Goal: Task Accomplishment & Management: Use online tool/utility

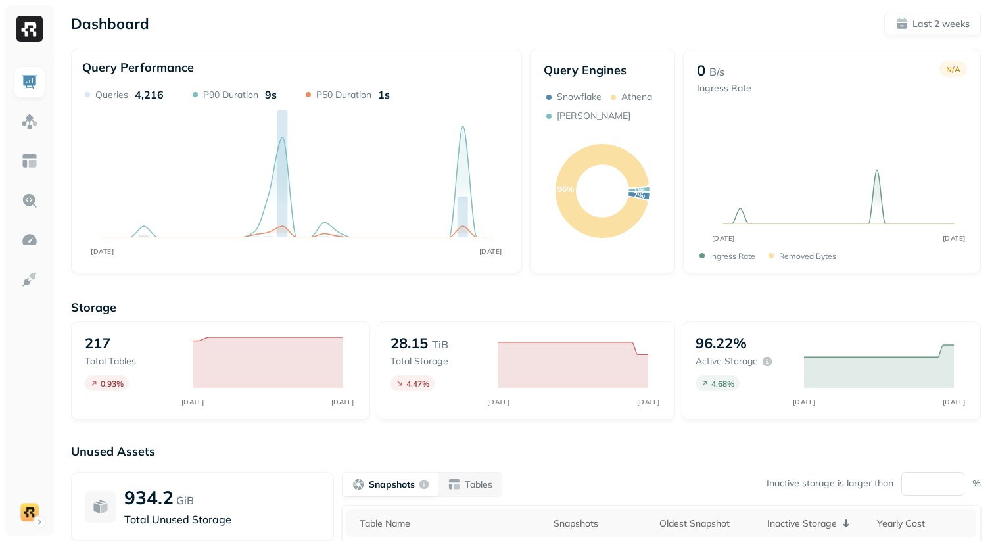
click at [466, 40] on div "Dashboard Last 2 weeks Query Performance SEP [DATE] Queries 4,216 P90 Duration …" at bounding box center [526, 365] width 936 height 731
click at [273, 21] on div "Dashboard Last 2 weeks" at bounding box center [525, 24] width 909 height 24
click at [25, 170] on link at bounding box center [30, 161] width 32 height 32
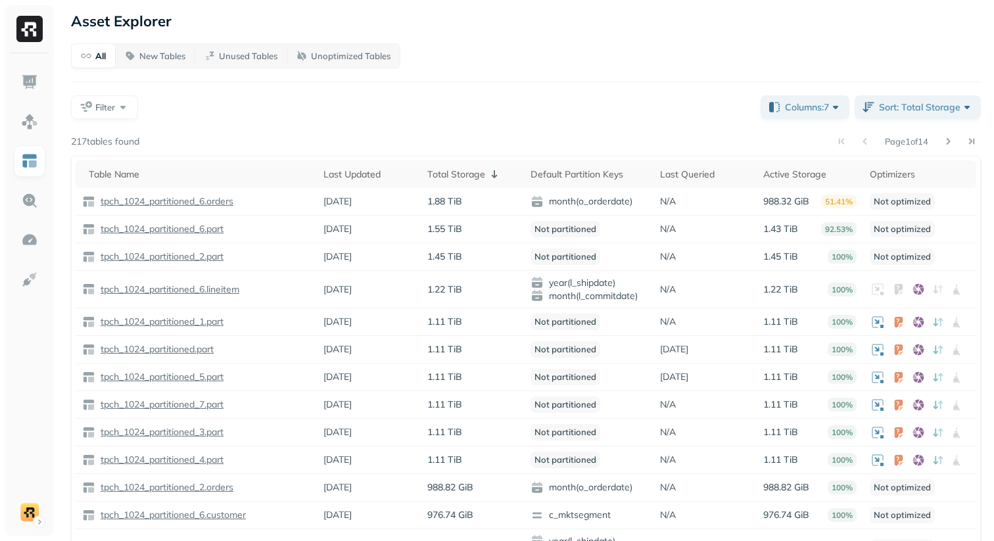
click at [223, 112] on div "Filter" at bounding box center [410, 107] width 679 height 24
click at [467, 165] on th "Total Storage" at bounding box center [472, 174] width 103 height 28
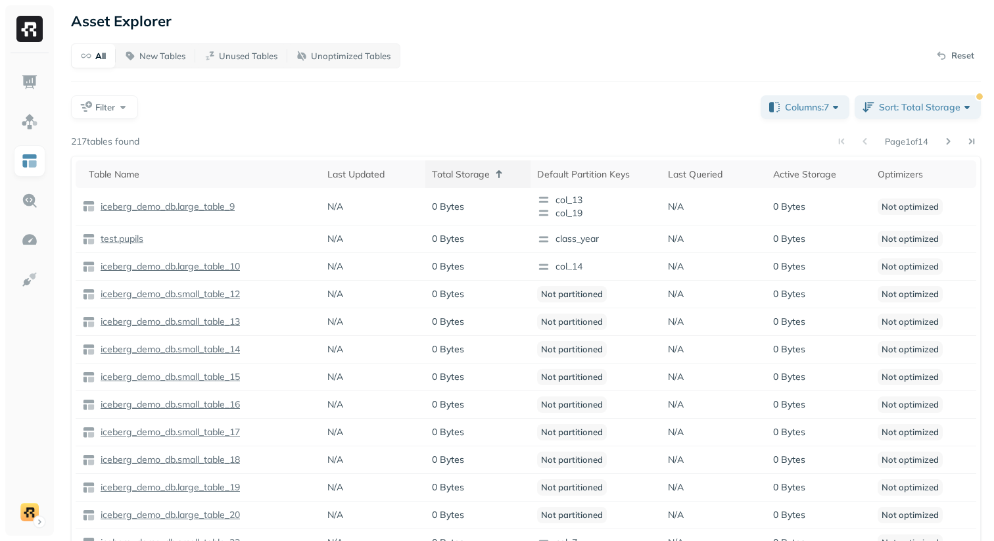
click at [453, 177] on div "Total Storage" at bounding box center [478, 174] width 92 height 16
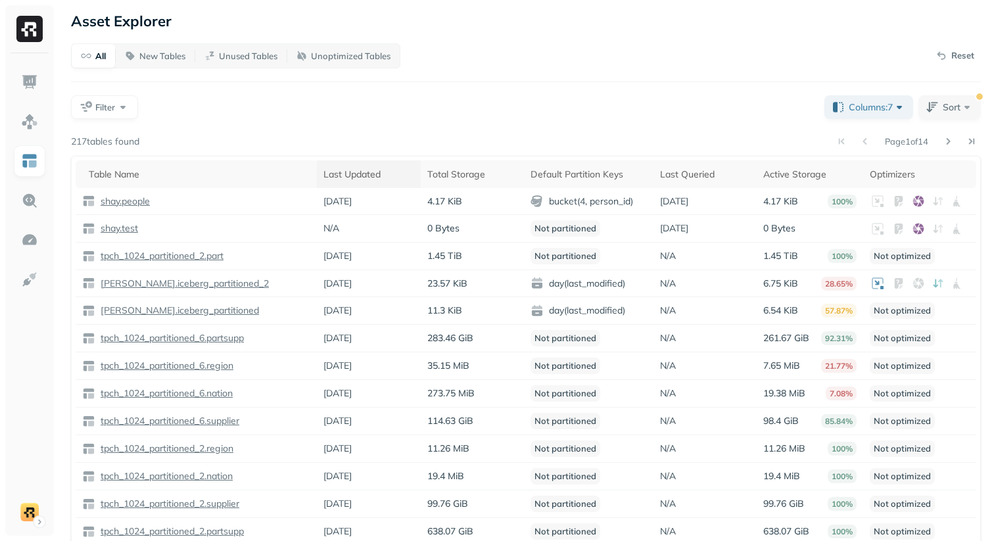
click at [367, 172] on div "Last Updated" at bounding box center [368, 174] width 90 height 16
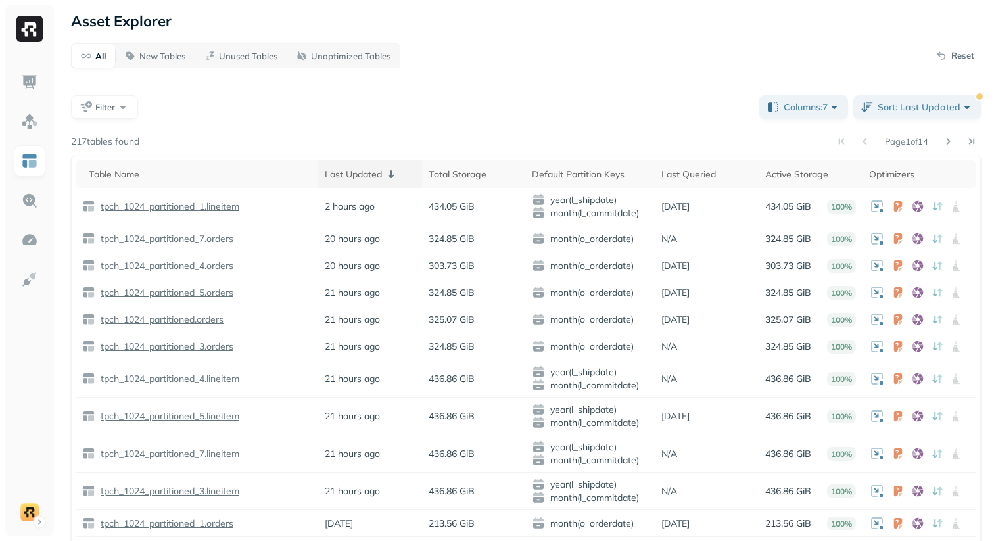
click at [367, 172] on div "Last Updated" at bounding box center [370, 174] width 91 height 16
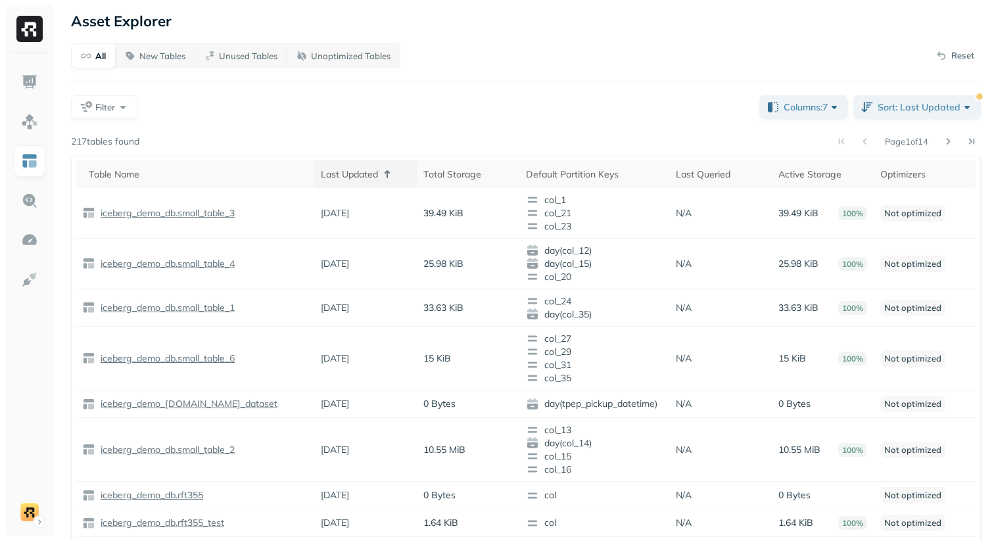
click at [362, 170] on div "Last Updated" at bounding box center [365, 174] width 89 height 16
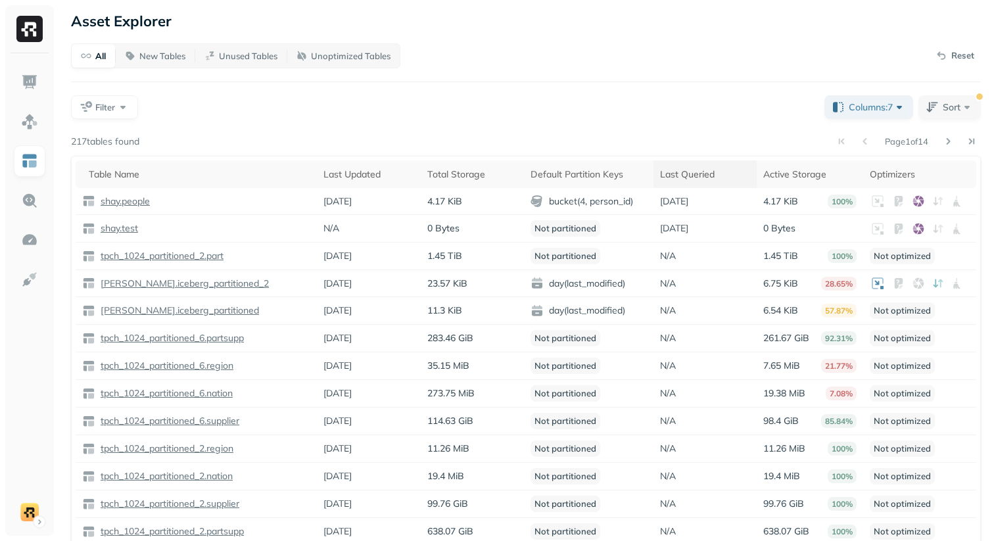
click at [679, 176] on div "Last Queried" at bounding box center [705, 174] width 90 height 16
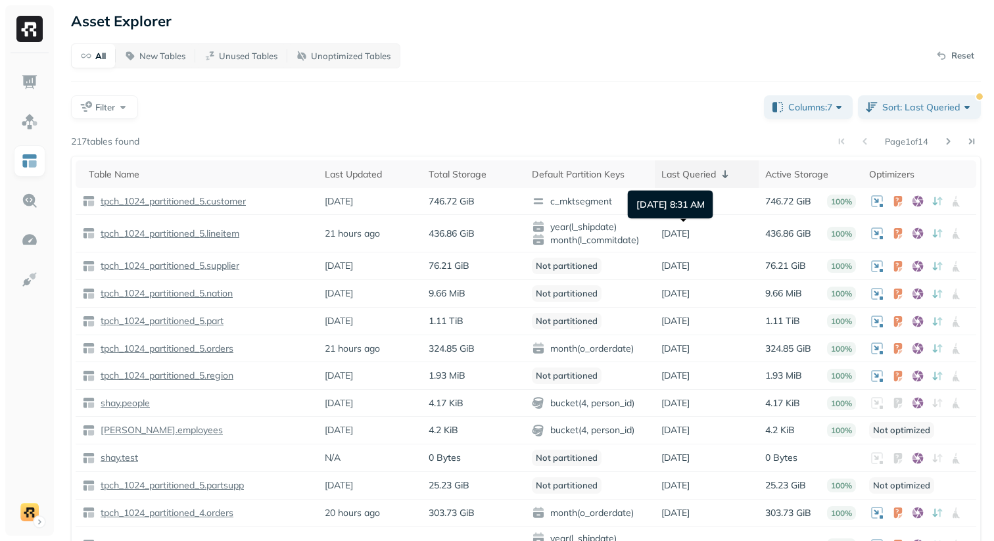
click at [696, 175] on div "Last Queried" at bounding box center [706, 174] width 91 height 16
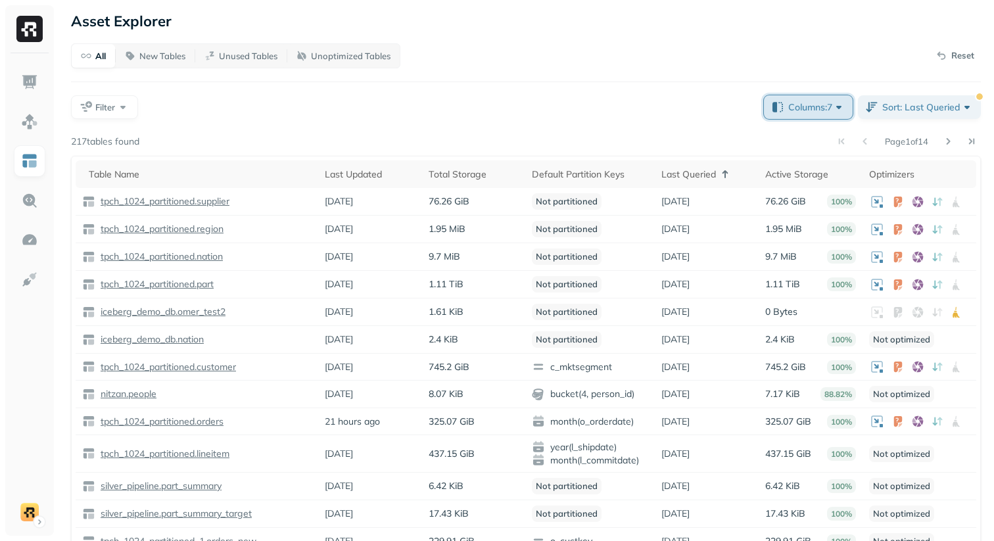
click at [842, 103] on span "Columns: 7" at bounding box center [816, 107] width 57 height 13
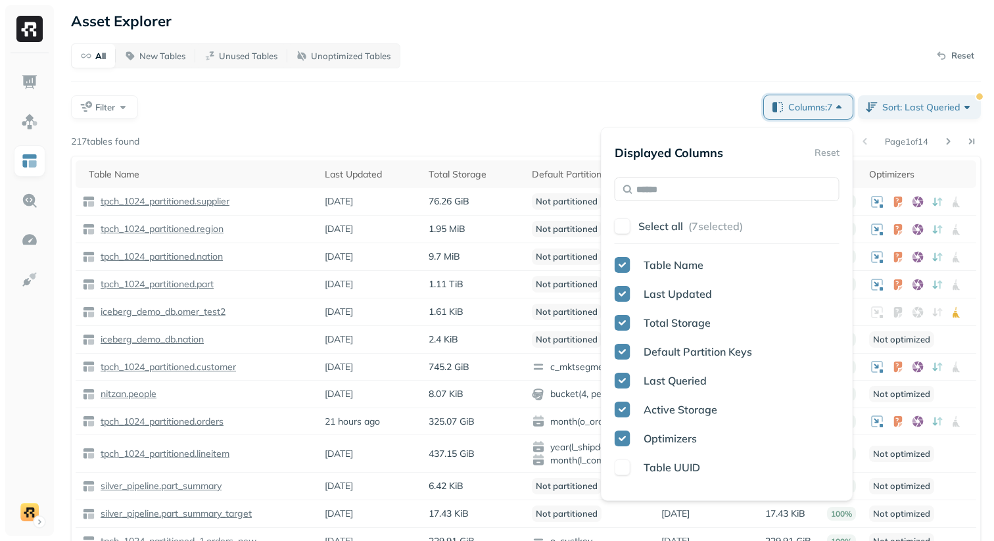
click at [660, 77] on div "All New Tables Unused Tables Unoptimized Tables Reset Filter Columns: 7 Sort: L…" at bounding box center [525, 347] width 909 height 608
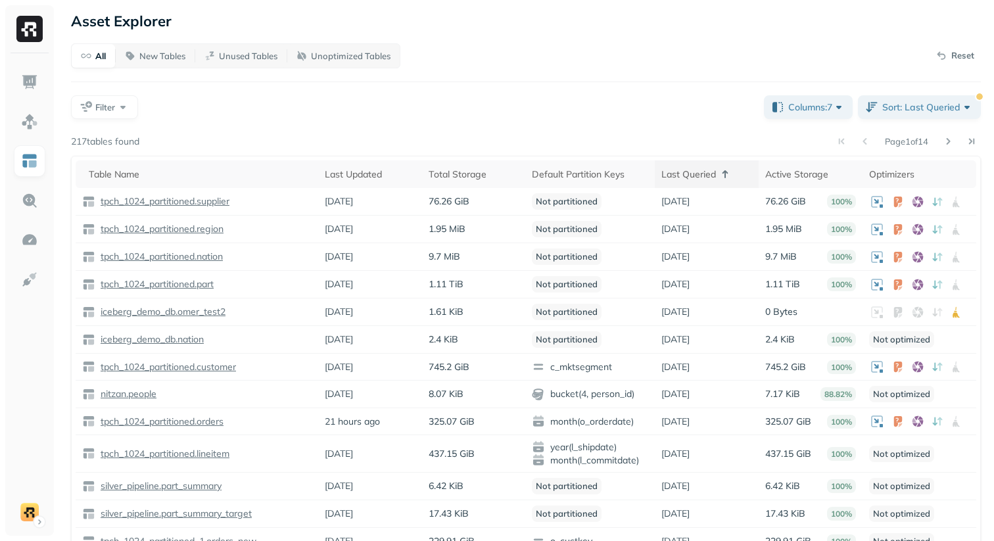
click at [664, 166] on div "Last Queried" at bounding box center [706, 174] width 91 height 16
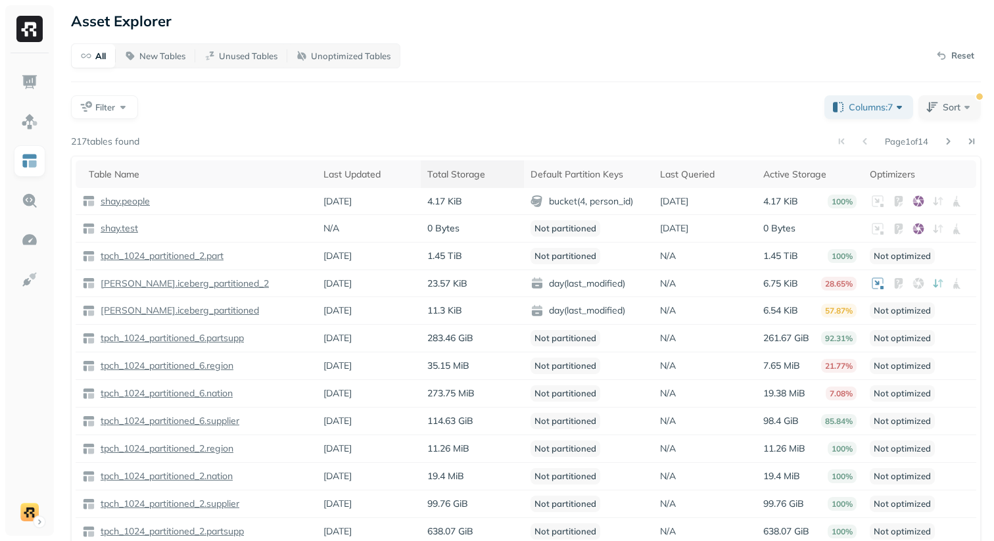
click at [444, 170] on div "Total Storage" at bounding box center [472, 174] width 90 height 16
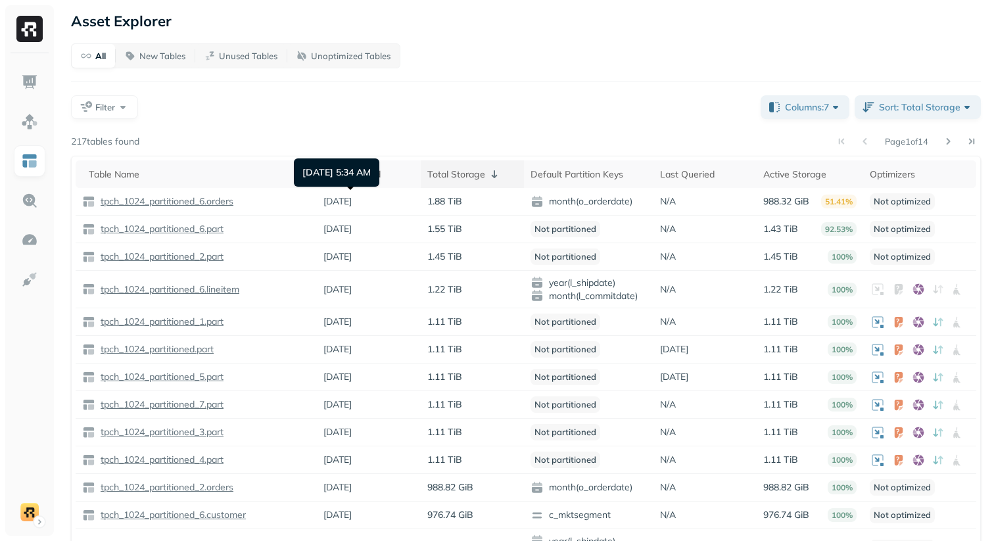
click at [435, 173] on div "Total Storage" at bounding box center [472, 174] width 90 height 16
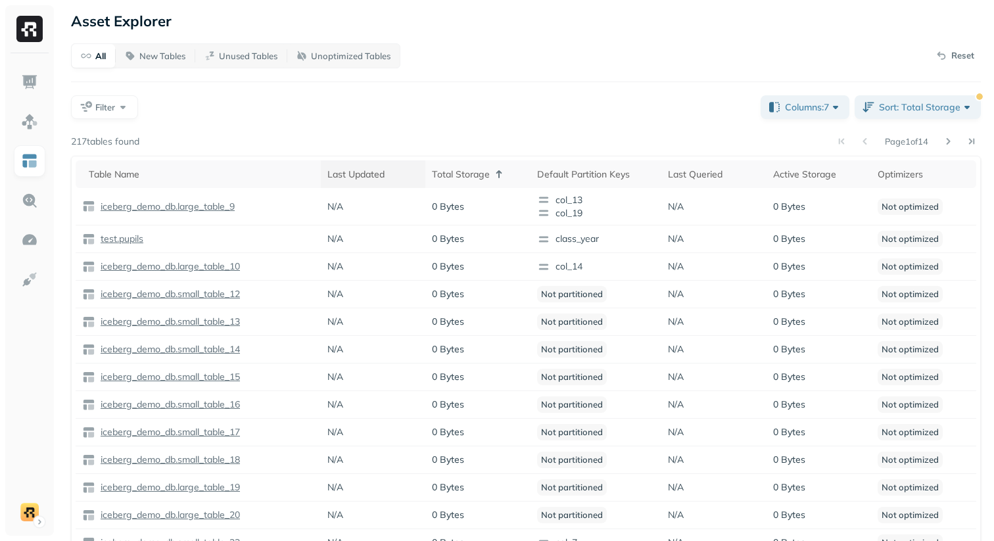
click at [367, 170] on div "Last Updated" at bounding box center [373, 174] width 92 height 16
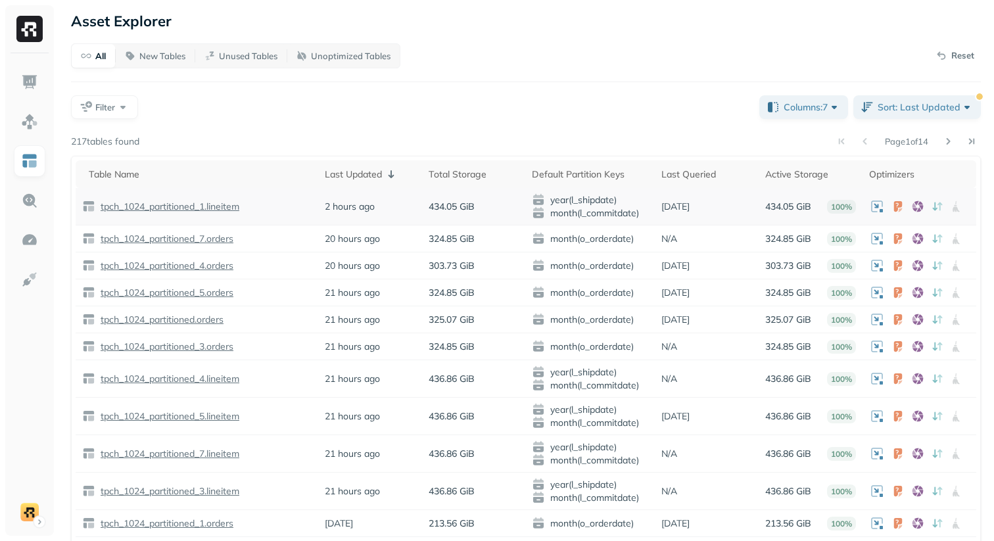
click at [197, 206] on p "tpch_1024_partitioned_1.lineitem" at bounding box center [168, 206] width 141 height 12
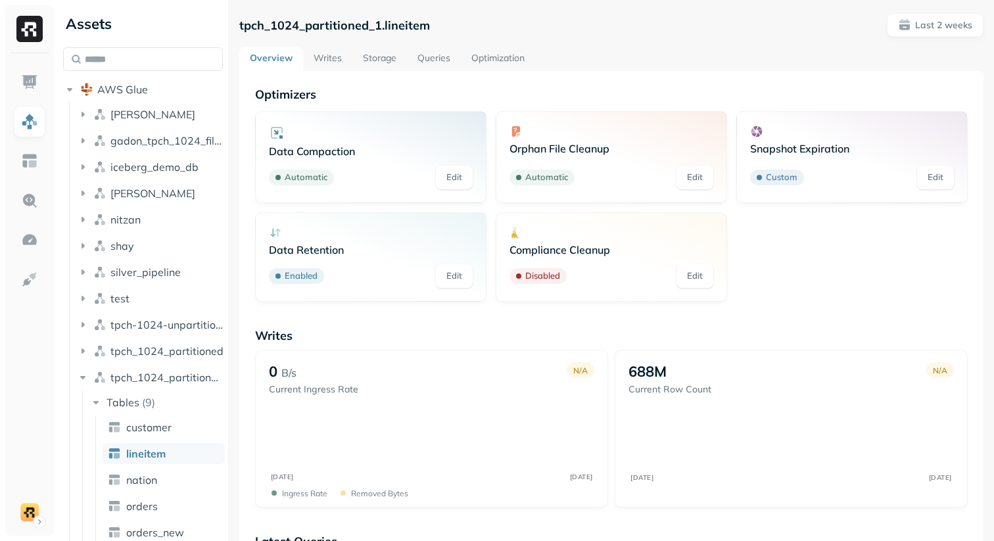
scroll to position [3, 0]
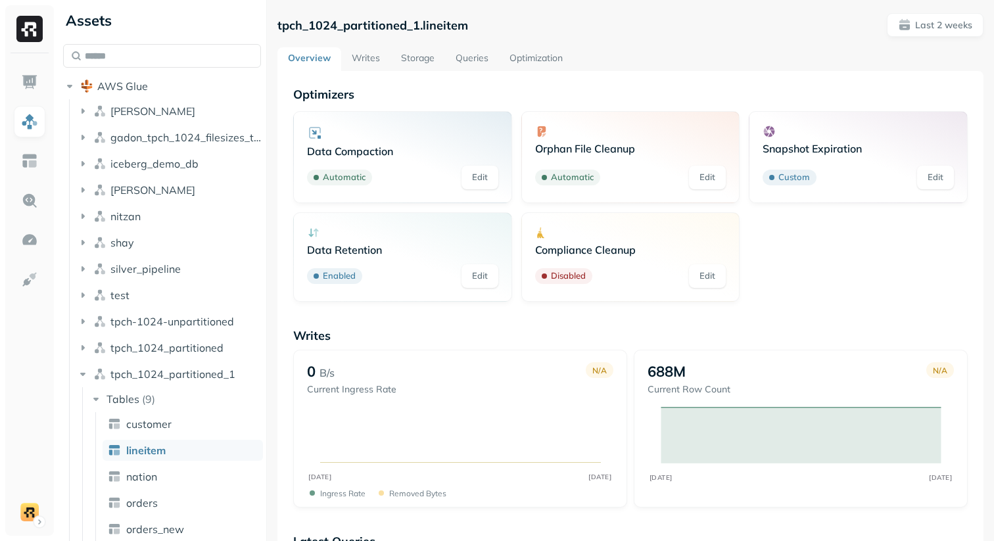
click at [267, 204] on div at bounding box center [266, 270] width 1 height 541
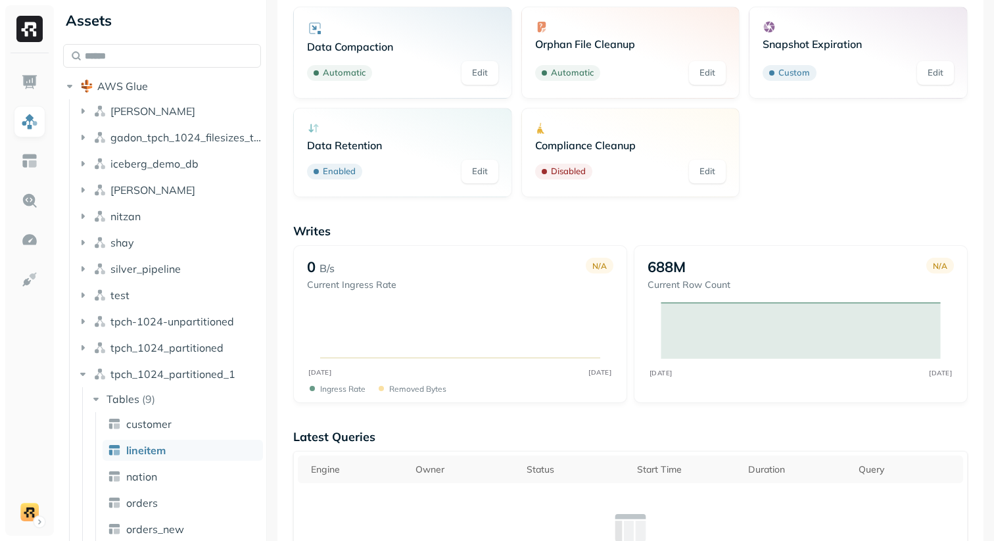
scroll to position [0, 0]
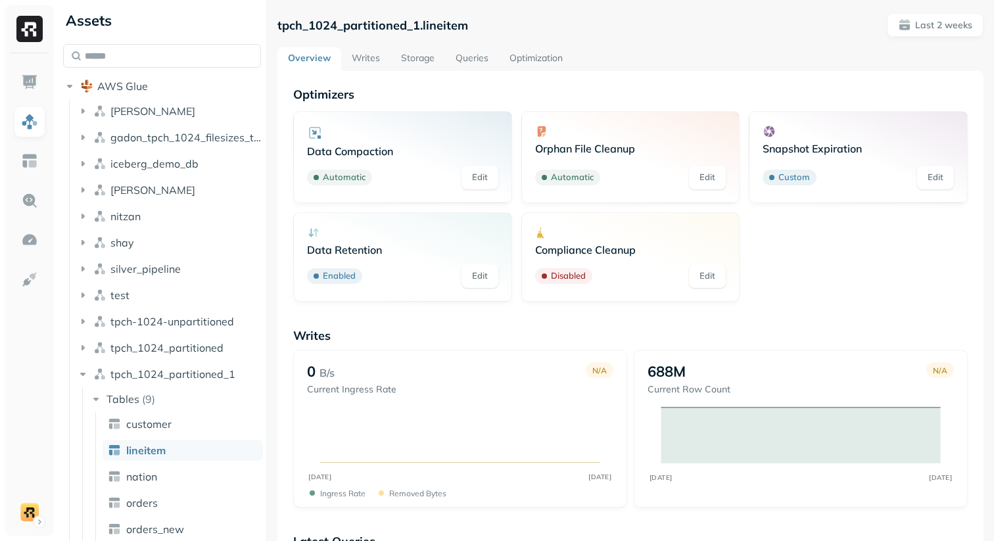
click at [417, 62] on link "Storage" at bounding box center [417, 59] width 55 height 24
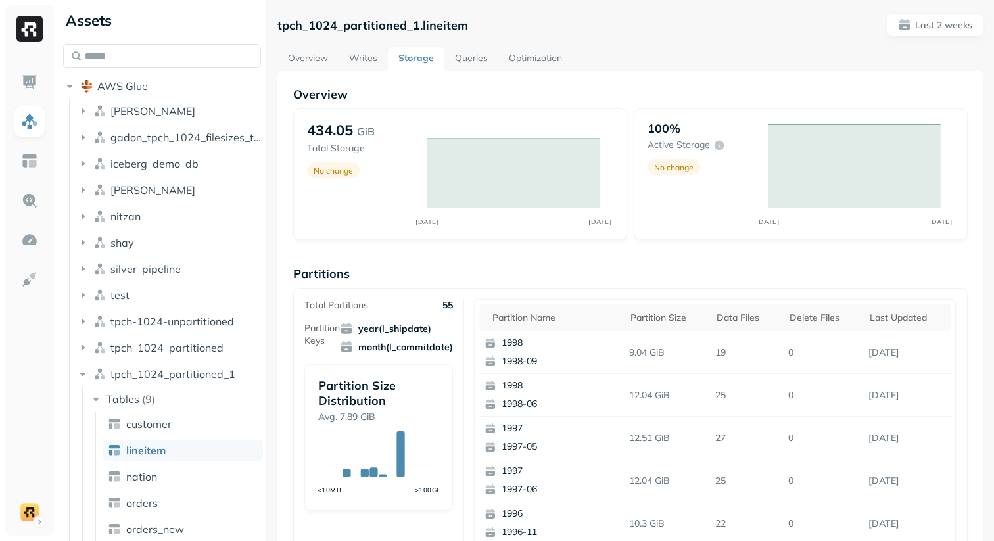
click at [545, 66] on link "Optimization" at bounding box center [535, 59] width 74 height 24
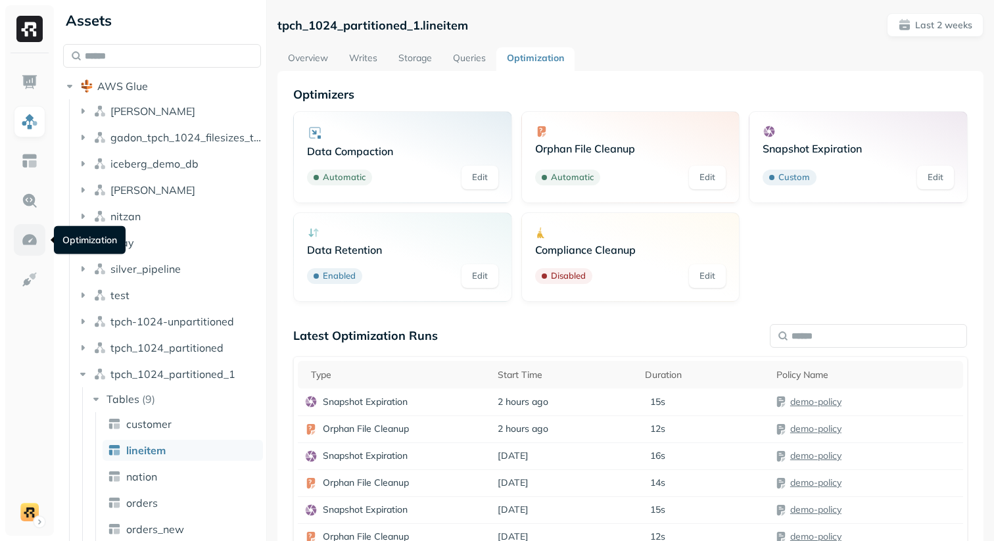
click at [33, 242] on img at bounding box center [29, 239] width 17 height 17
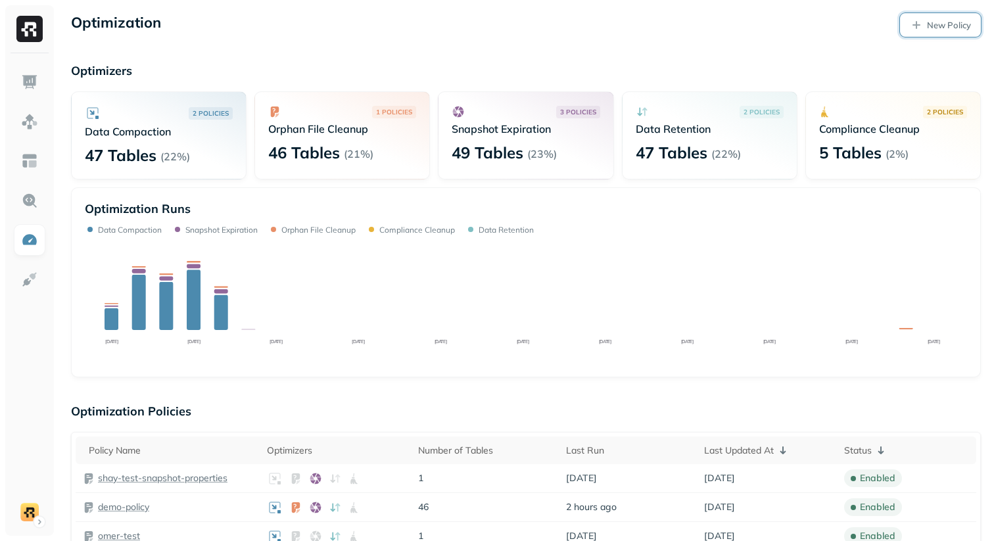
click at [926, 28] on p "New Policy" at bounding box center [948, 25] width 44 height 12
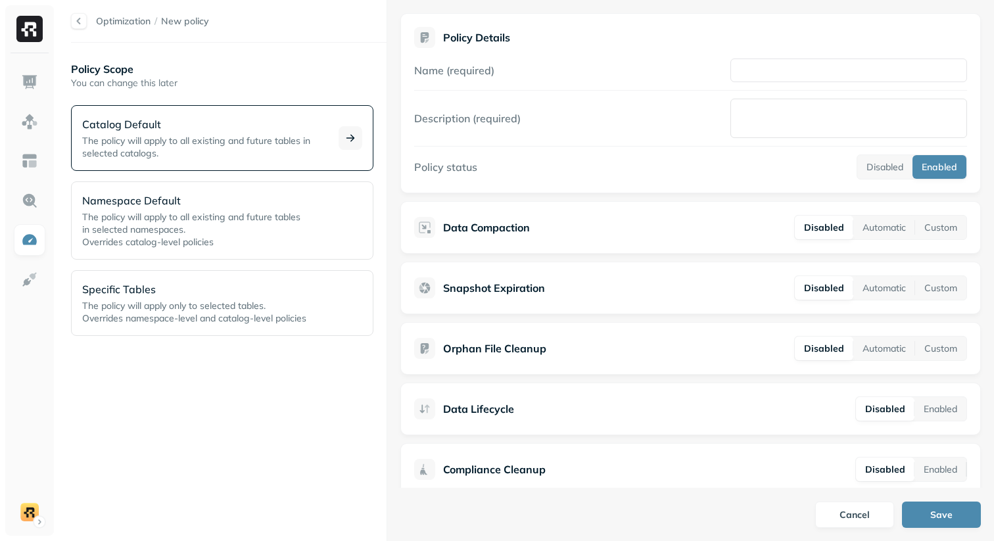
click at [171, 156] on p "The policy will apply to all existing and future tables in selected catalogs." at bounding box center [202, 147] width 240 height 25
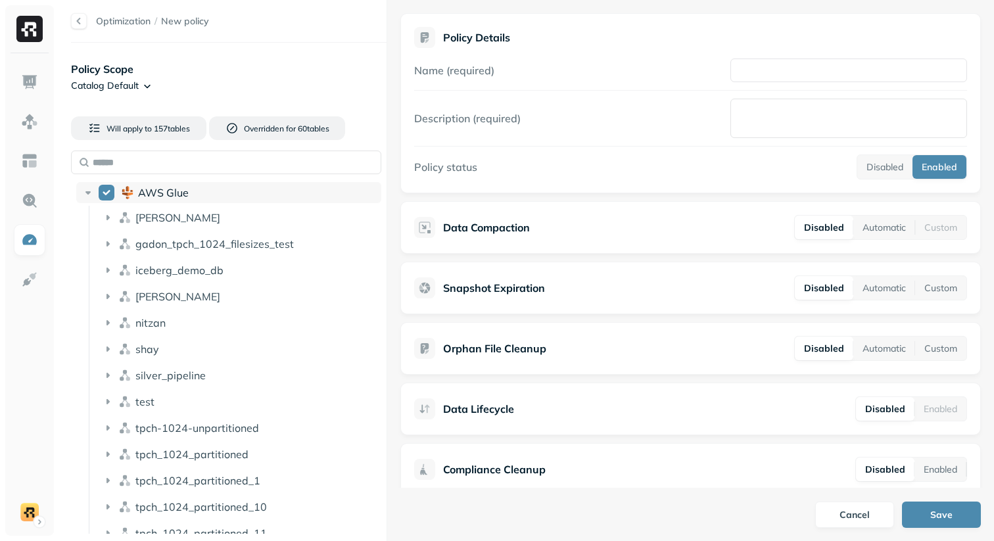
click at [89, 188] on icon at bounding box center [87, 192] width 13 height 13
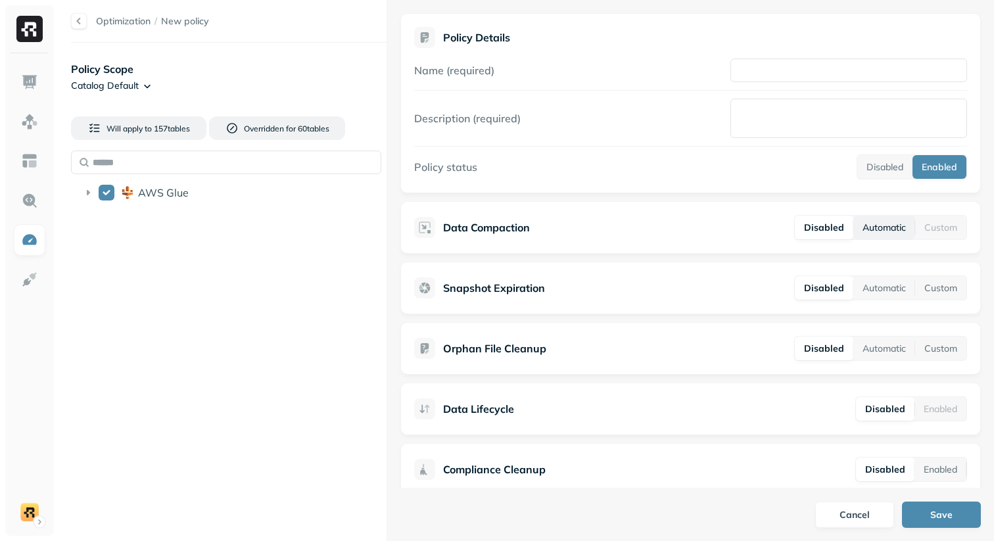
click at [898, 230] on button "Automatic" at bounding box center [884, 228] width 62 height 24
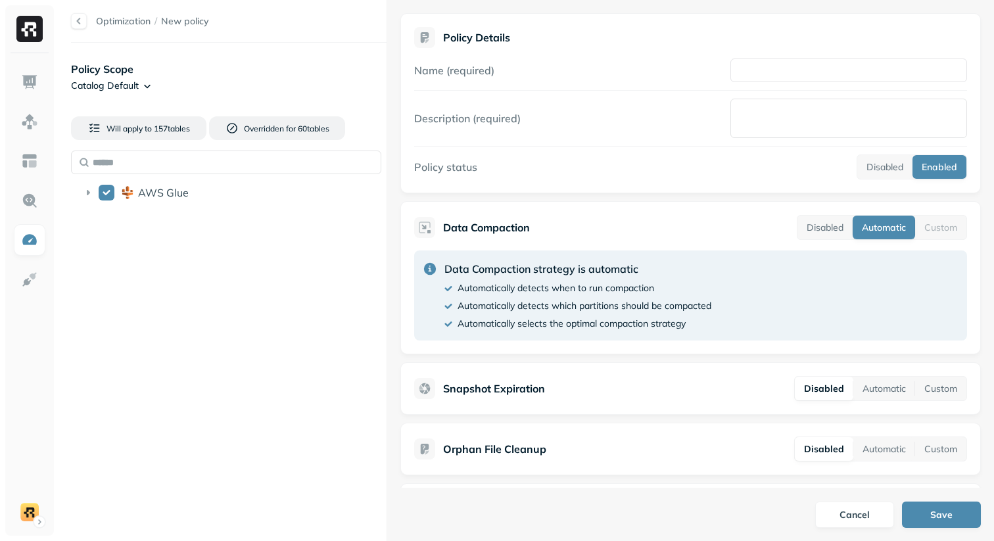
scroll to position [28, 0]
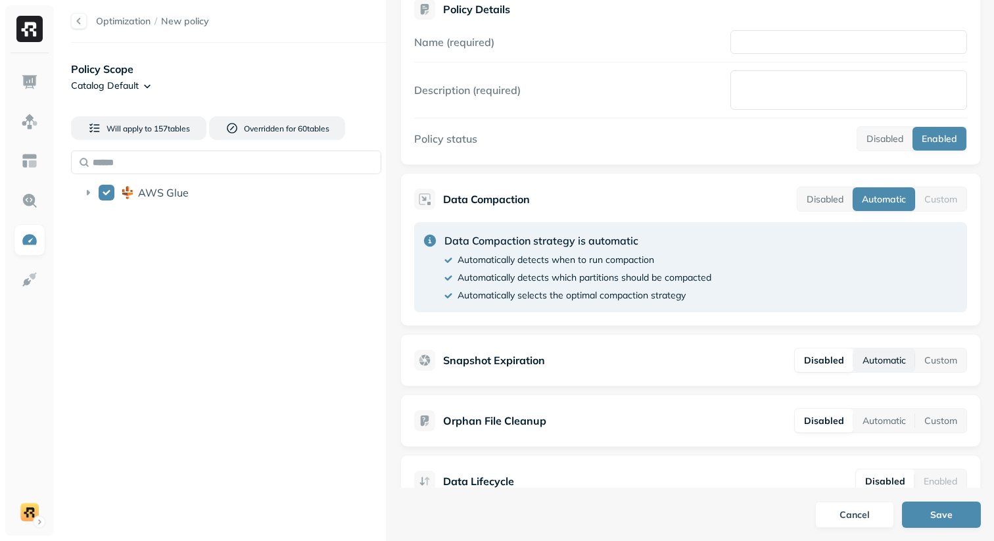
click at [863, 357] on button "Automatic" at bounding box center [884, 360] width 62 height 24
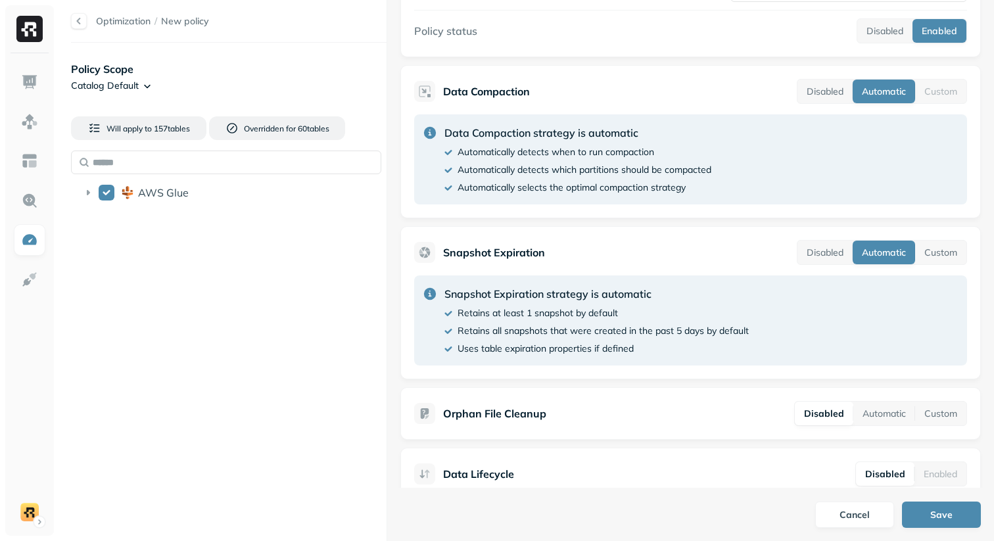
scroll to position [147, 0]
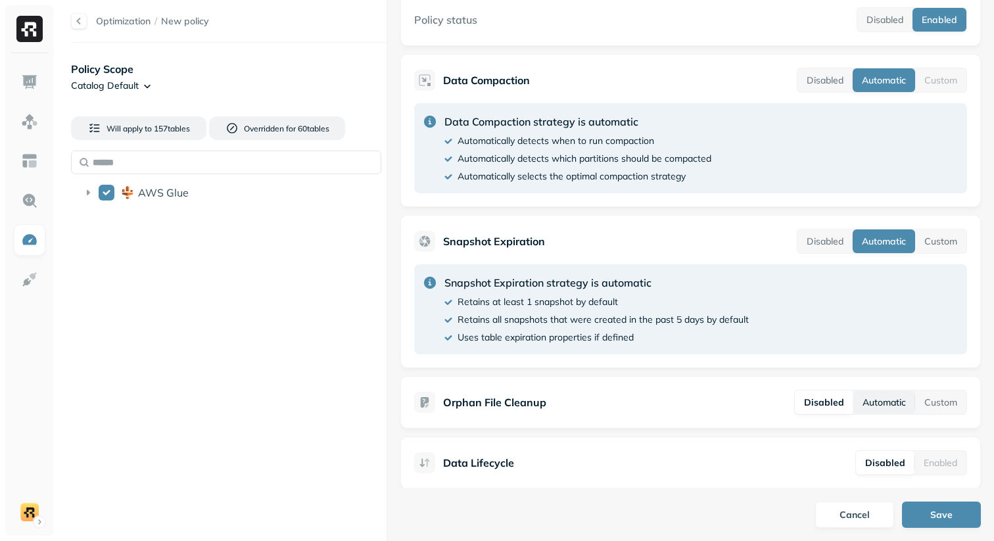
click at [874, 397] on button "Automatic" at bounding box center [884, 402] width 62 height 24
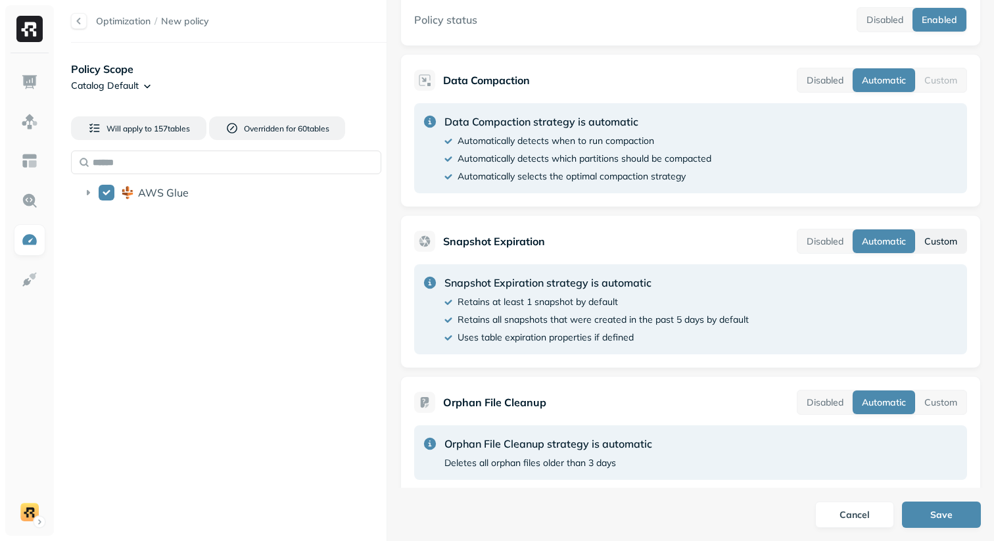
click at [937, 247] on button "Custom" at bounding box center [940, 241] width 51 height 24
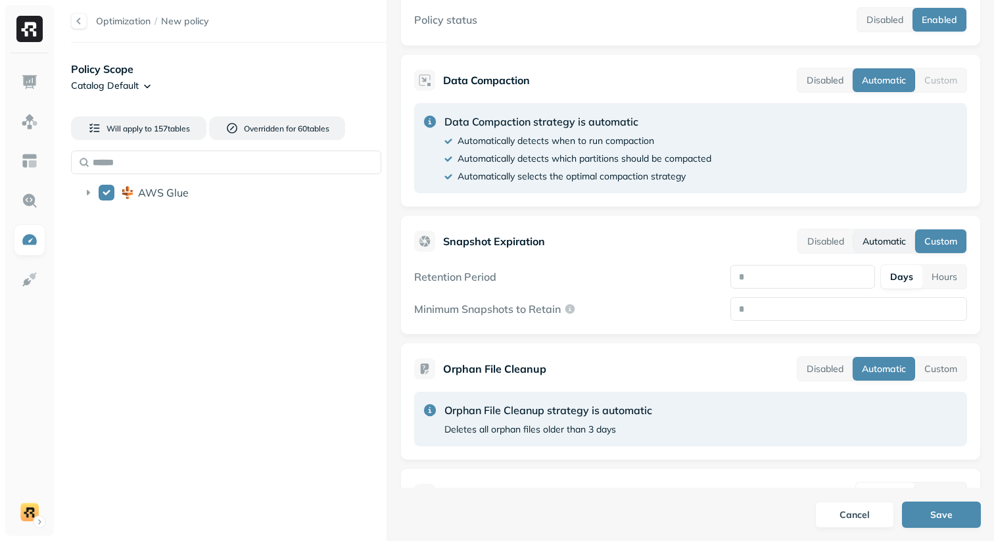
click at [905, 244] on button "Automatic" at bounding box center [884, 241] width 62 height 24
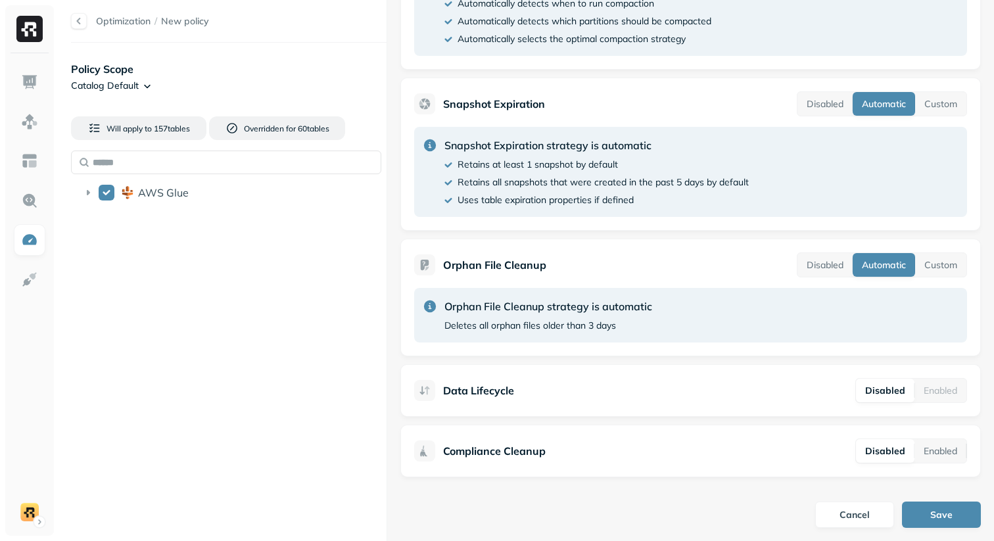
scroll to position [287, 0]
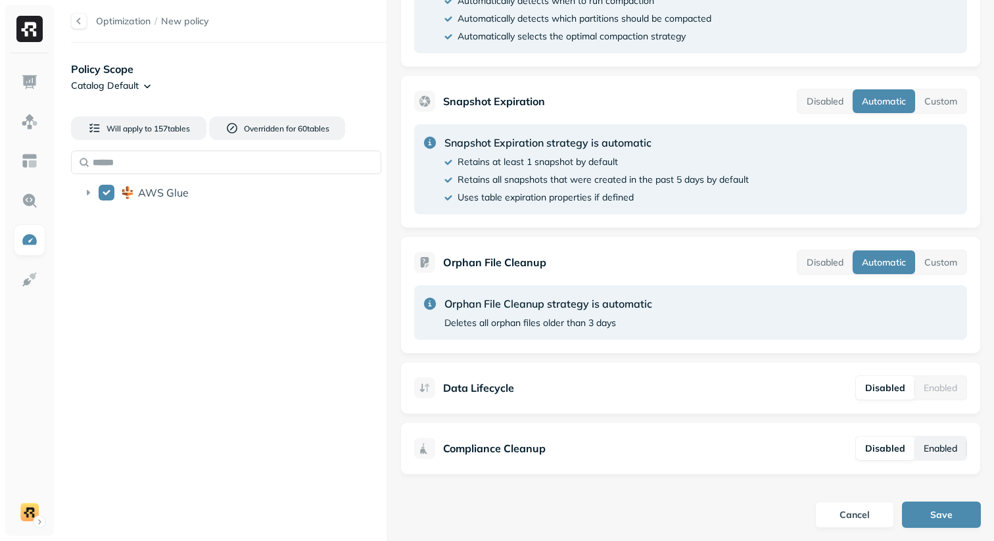
click at [914, 451] on button "Enabled" at bounding box center [940, 448] width 52 height 24
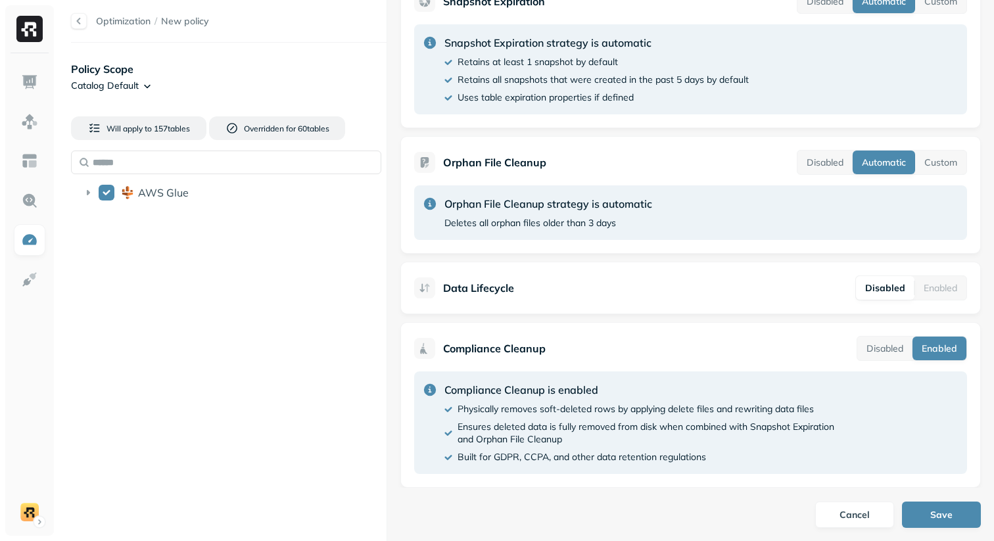
scroll to position [400, 0]
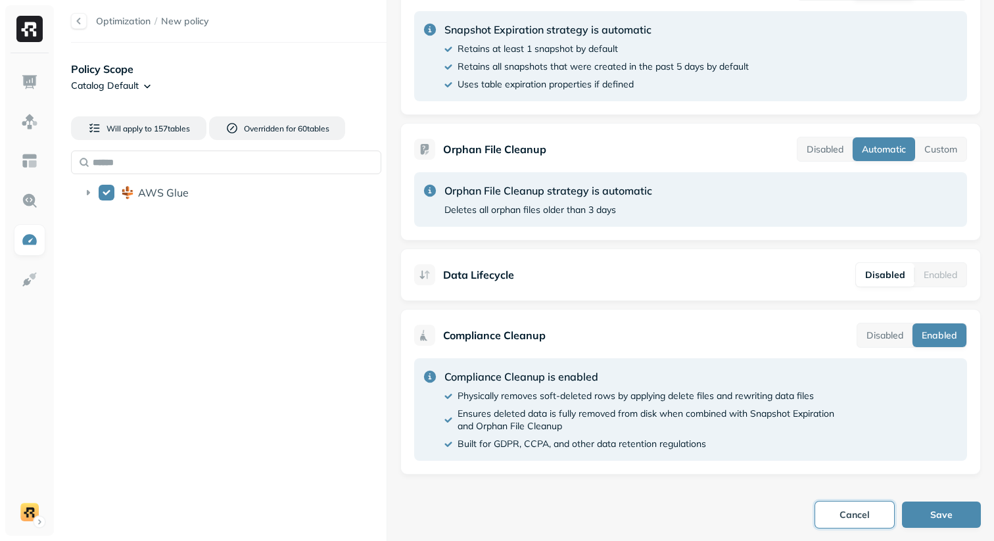
click at [865, 509] on button "Cancel" at bounding box center [854, 514] width 79 height 26
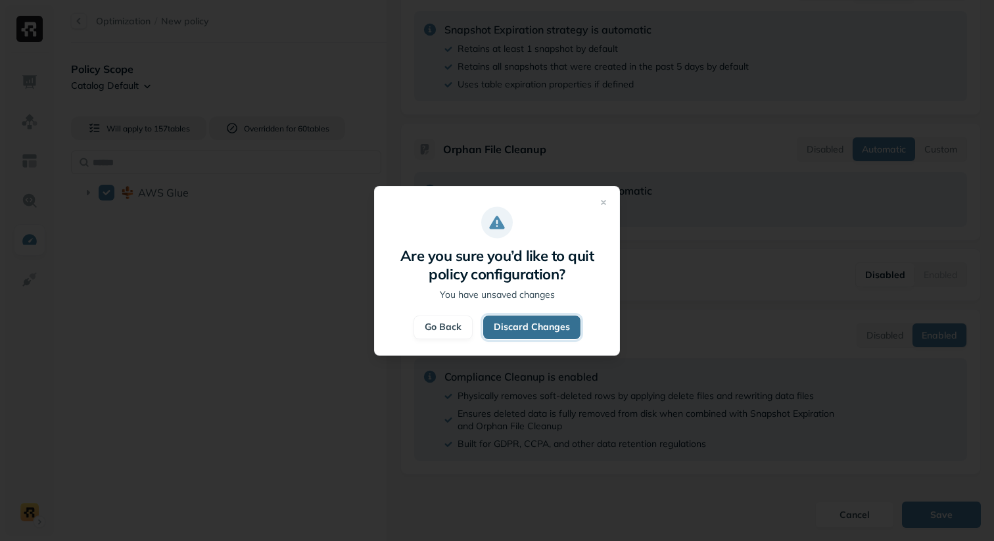
click at [558, 325] on button "Discard Changes" at bounding box center [531, 327] width 97 height 24
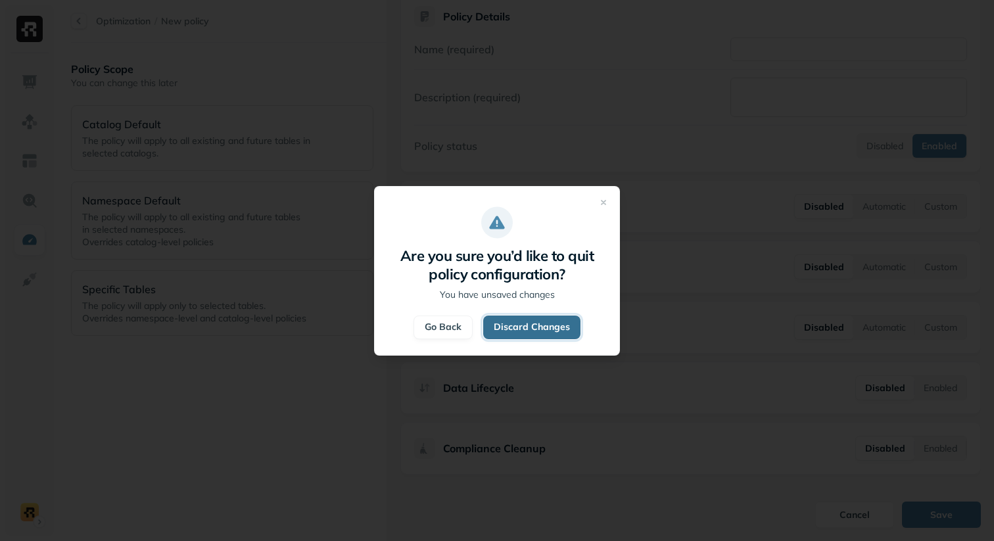
scroll to position [21, 0]
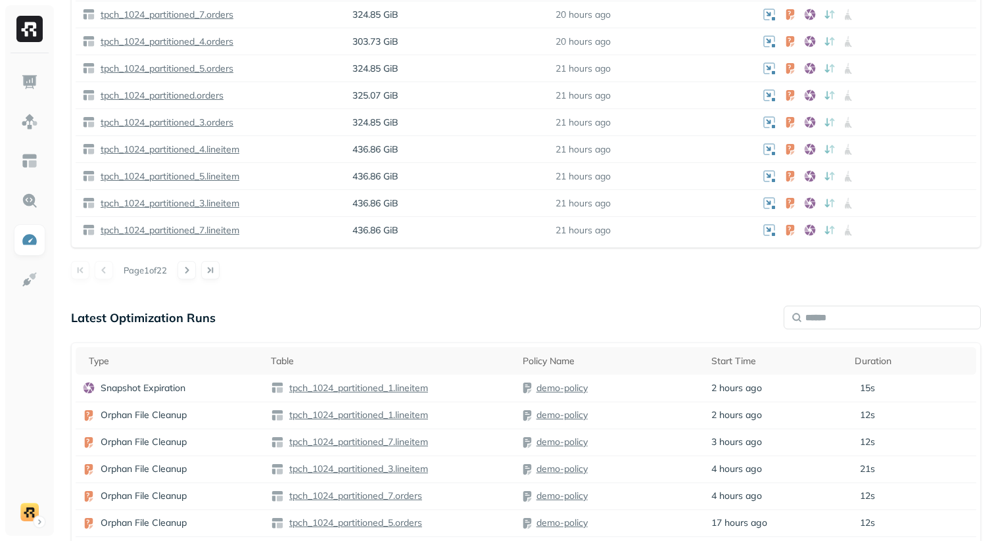
scroll to position [1053, 0]
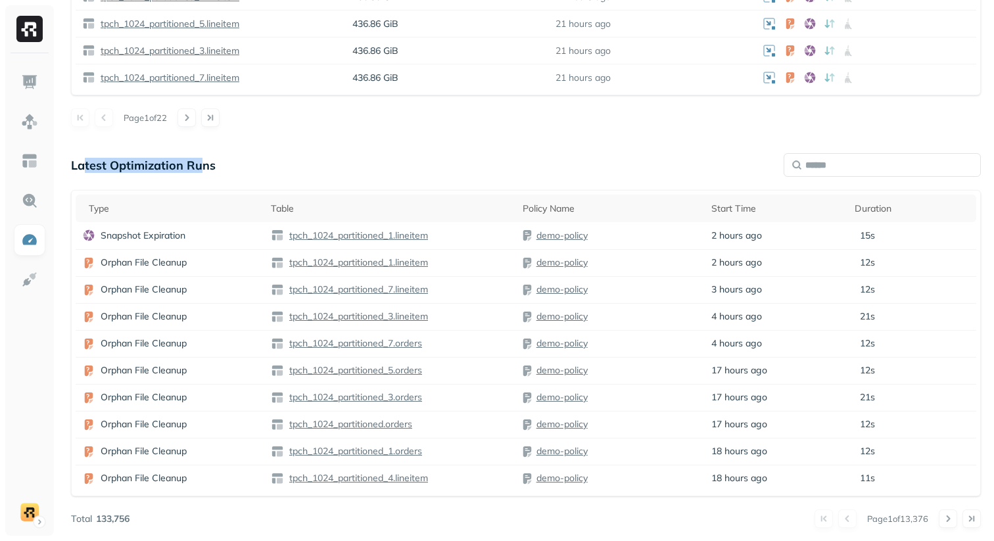
drag, startPoint x: 83, startPoint y: 171, endPoint x: 198, endPoint y: 170, distance: 115.0
click at [198, 170] on p "Latest Optimization Runs" at bounding box center [143, 165] width 145 height 15
drag, startPoint x: 198, startPoint y: 168, endPoint x: 83, endPoint y: 165, distance: 115.0
click at [83, 165] on p "Latest Optimization Runs" at bounding box center [143, 165] width 145 height 15
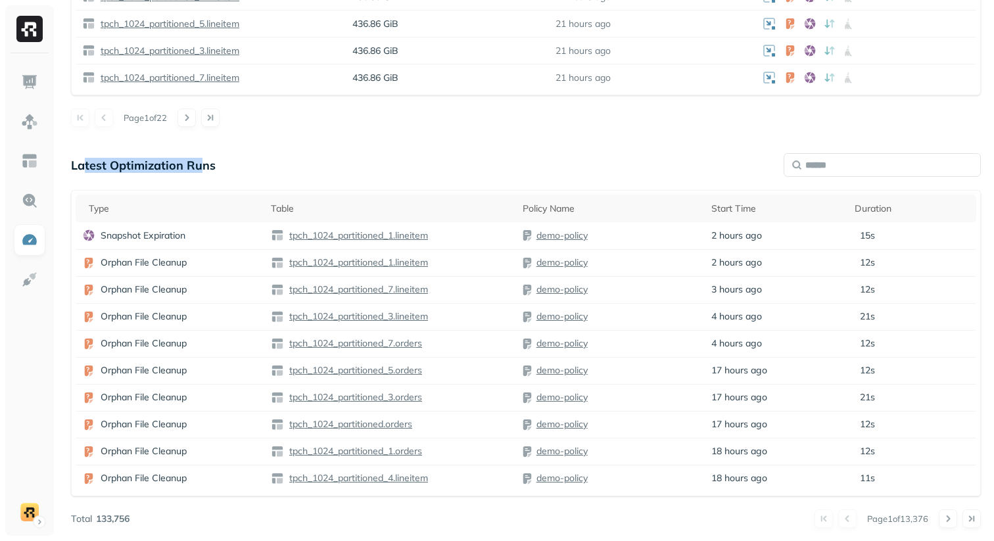
click at [83, 165] on p "Latest Optimization Runs" at bounding box center [143, 165] width 145 height 15
drag, startPoint x: 83, startPoint y: 165, endPoint x: 198, endPoint y: 165, distance: 114.3
click at [198, 165] on p "Latest Optimization Runs" at bounding box center [143, 165] width 145 height 15
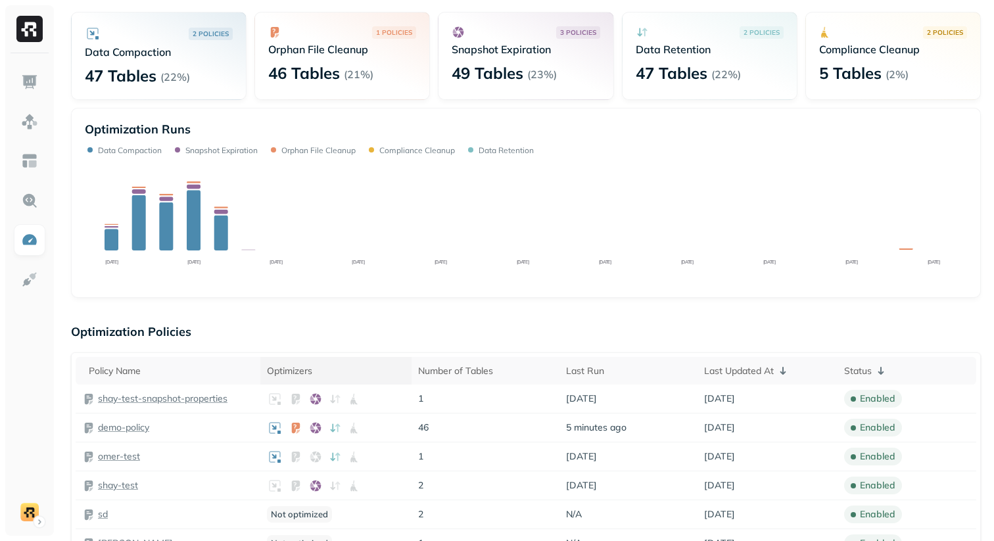
scroll to position [0, 0]
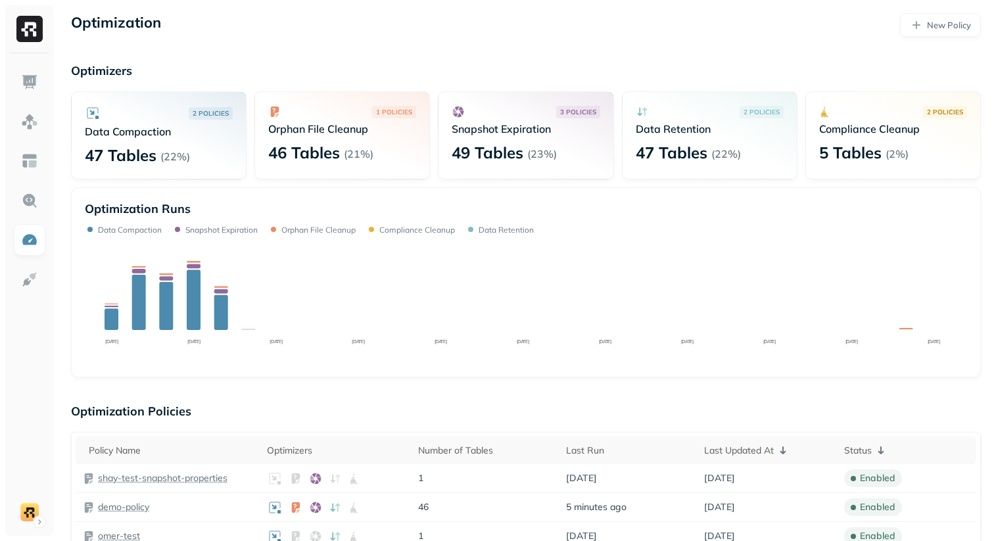
click at [288, 206] on div "Optimization Runs" at bounding box center [526, 208] width 882 height 15
click at [305, 183] on div "2 POLICIES Data Compaction 47 Tables ( 22% ) 1 POLICIES Orphan File Cleanup 46 …" at bounding box center [525, 234] width 909 height 286
